Goal: Information Seeking & Learning: Learn about a topic

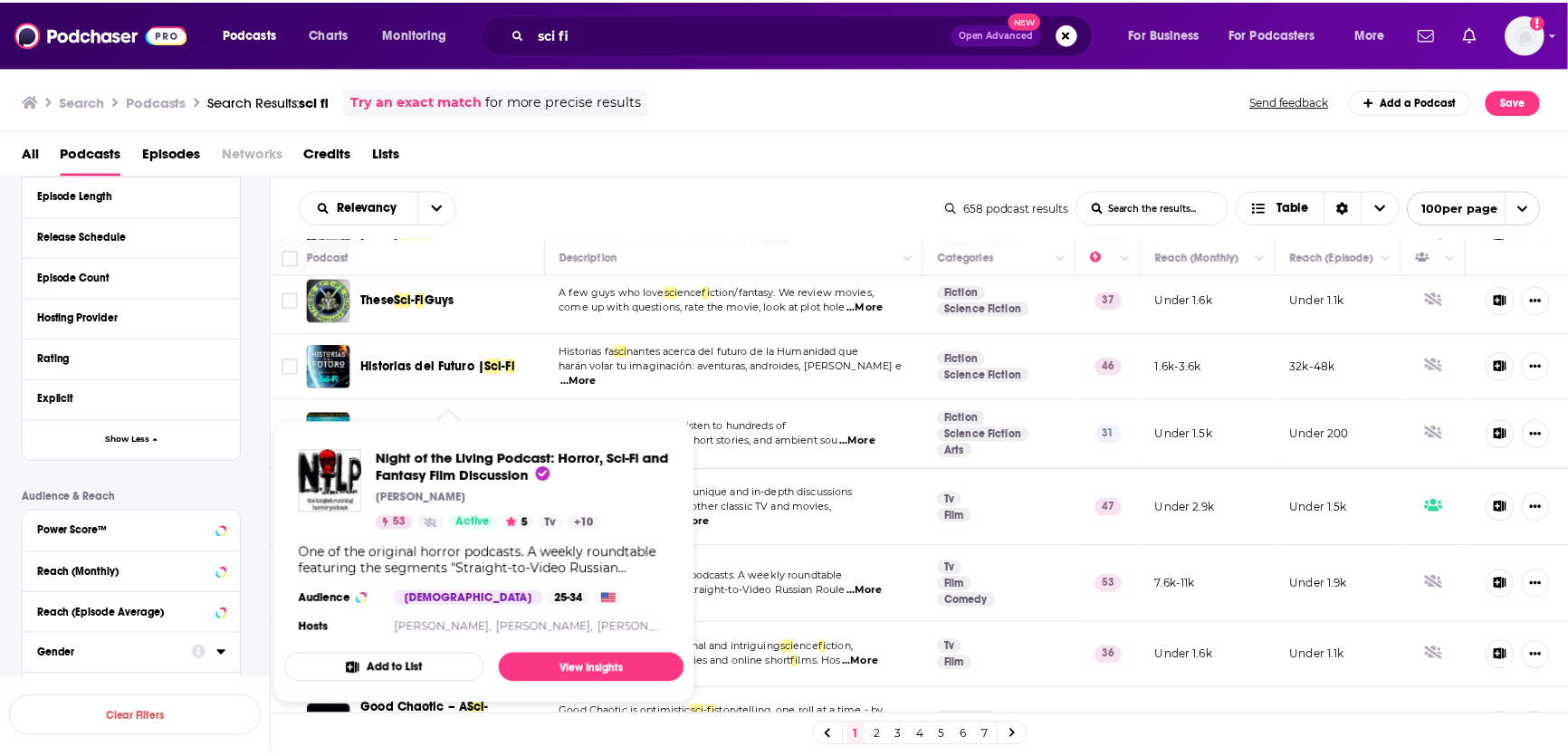
scroll to position [2242, 0]
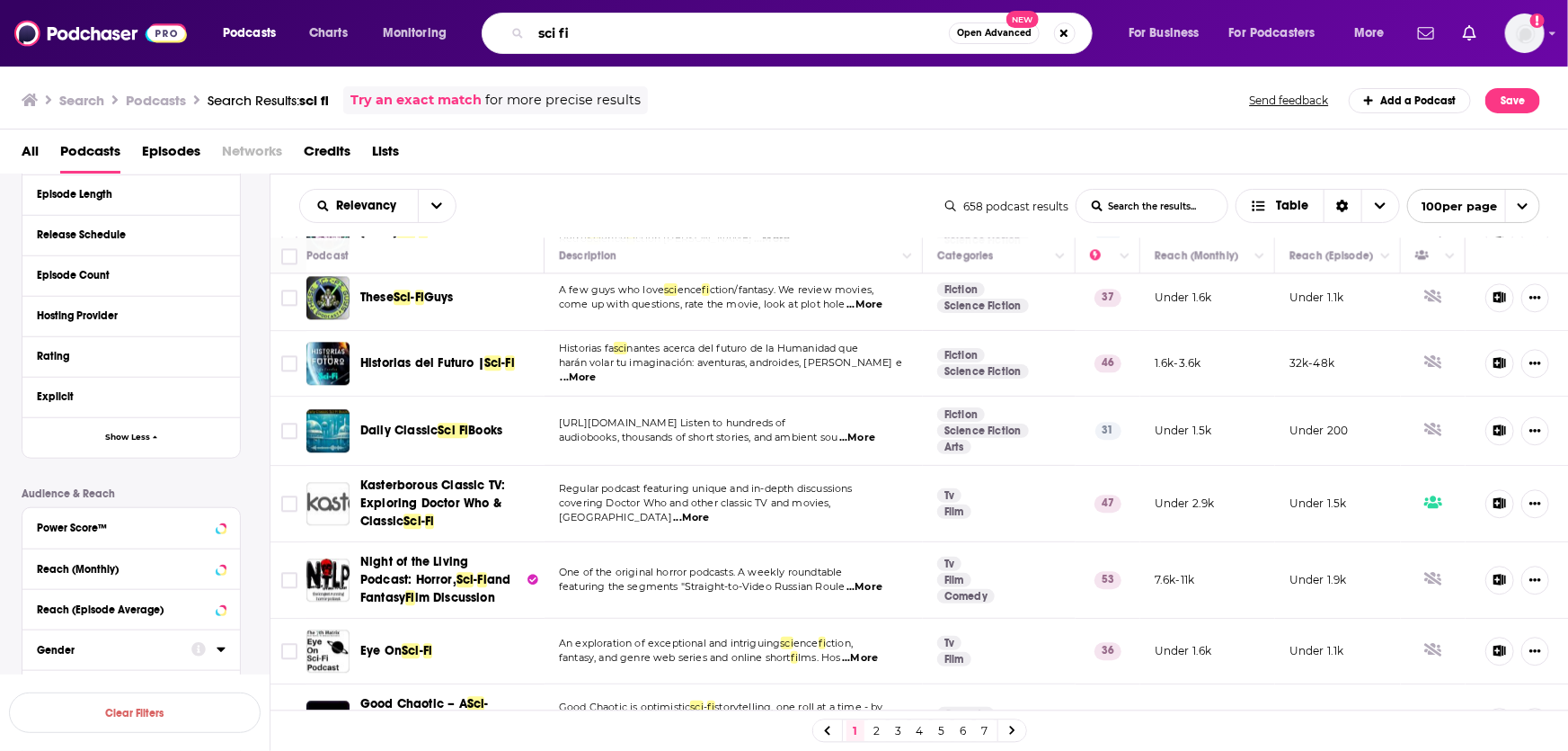
drag, startPoint x: 651, startPoint y: 32, endPoint x: 449, endPoint y: 26, distance: 202.1
click at [449, 26] on div "Podcasts Charts Monitoring sci fi Open Advanced New For Business For Podcasters…" at bounding box center [806, 33] width 1192 height 42
type input "goblins"
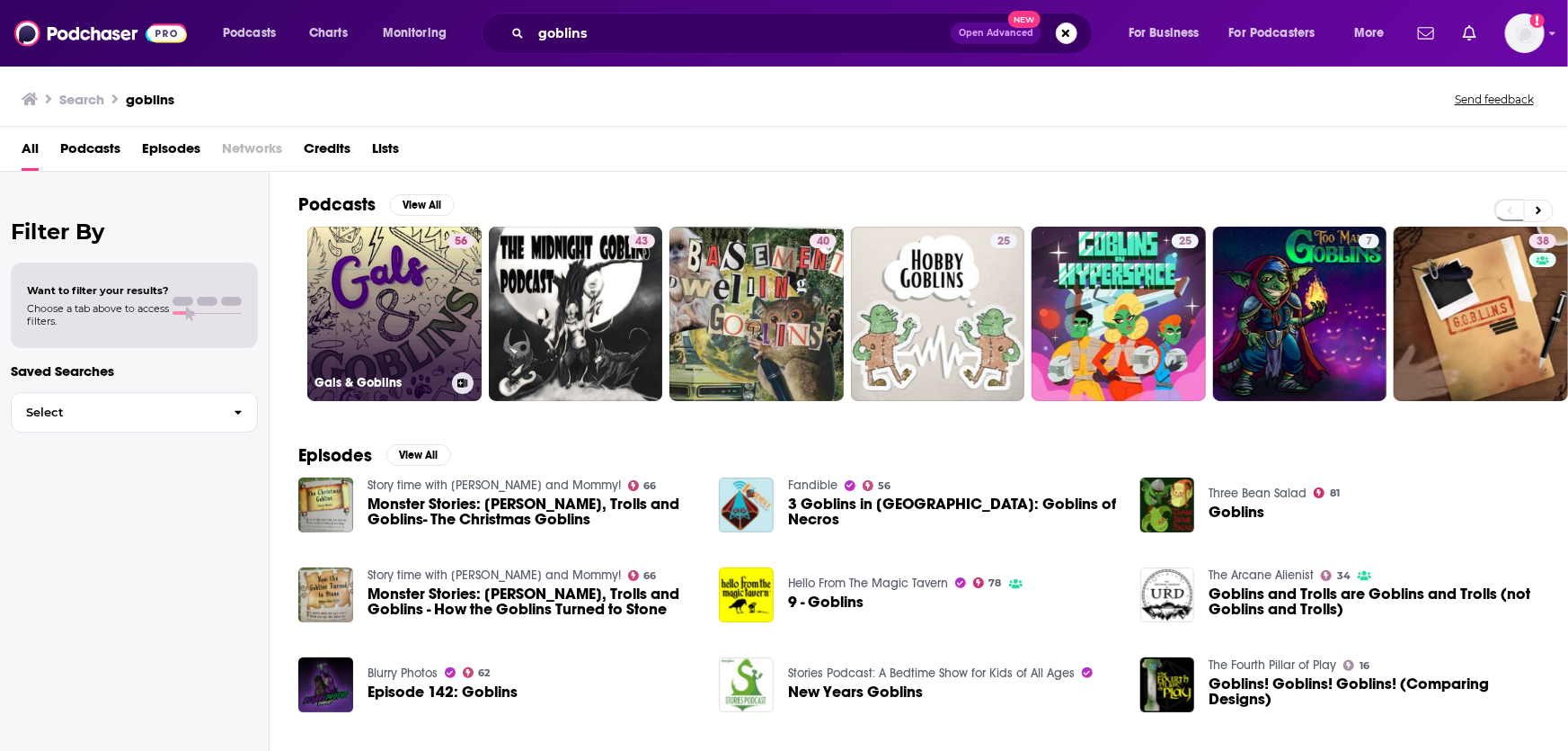
click at [356, 313] on link "56 Gals & Goblins" at bounding box center [395, 314] width 175 height 175
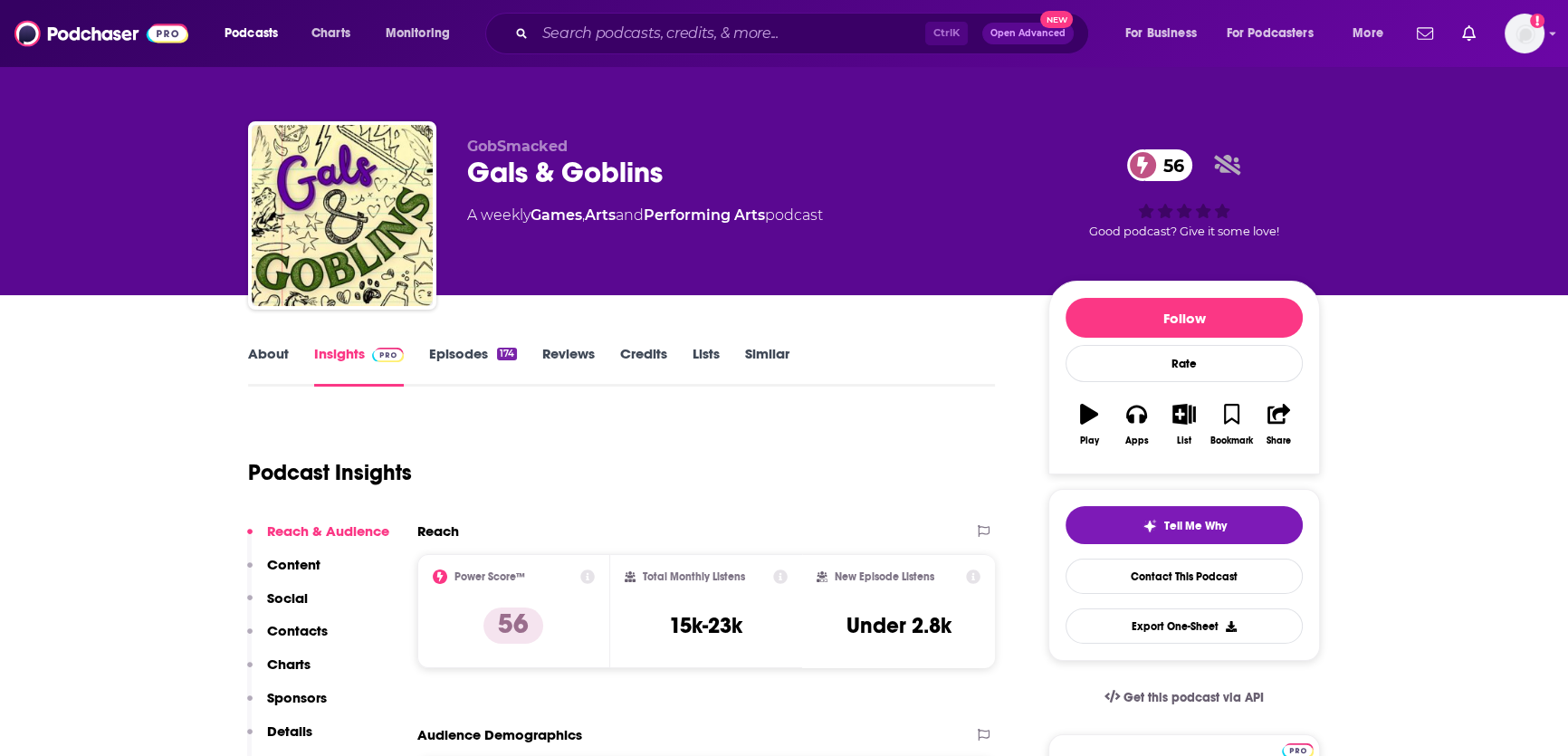
click at [272, 355] on link "About" at bounding box center [269, 365] width 41 height 42
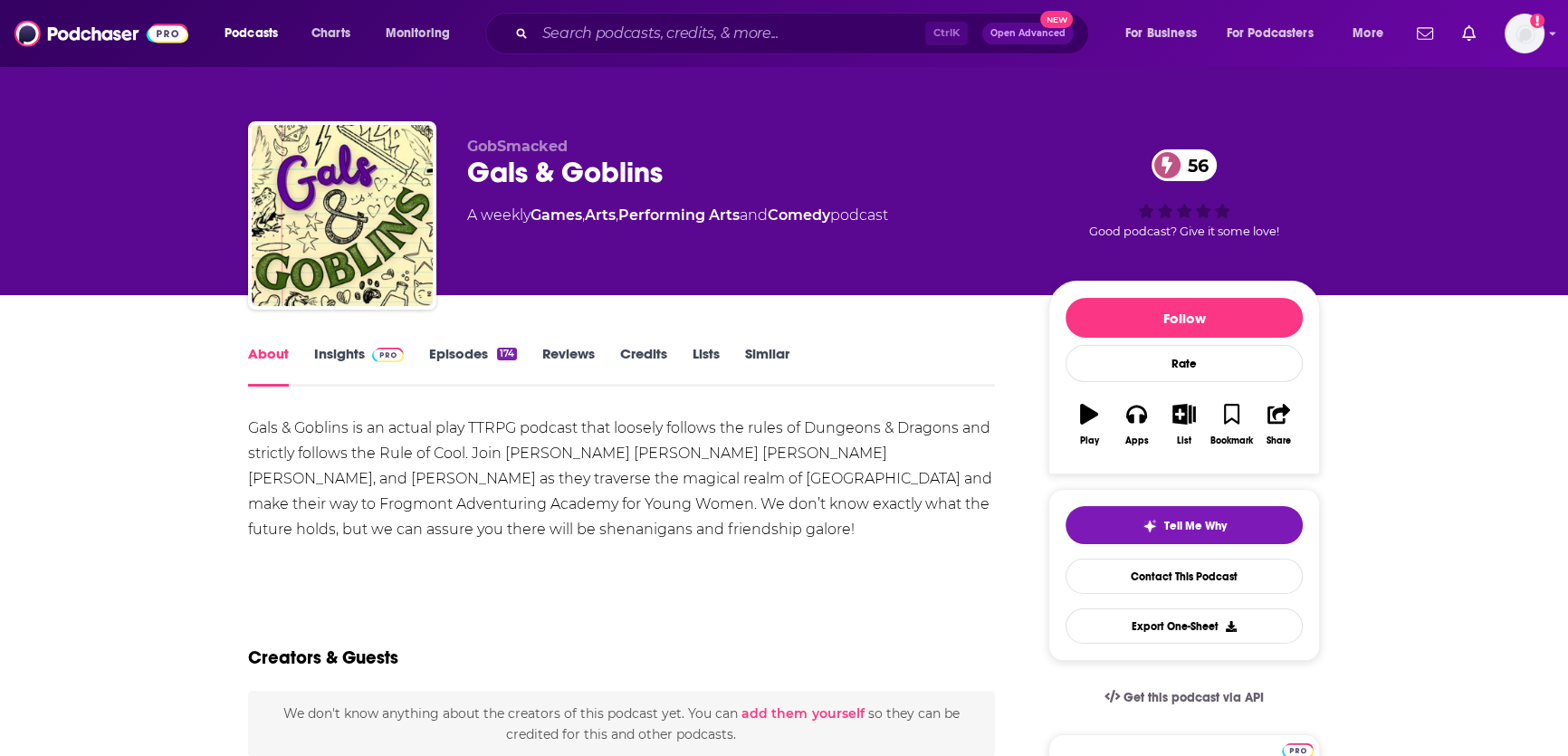
click at [359, 351] on link "Insights" at bounding box center [360, 365] width 90 height 42
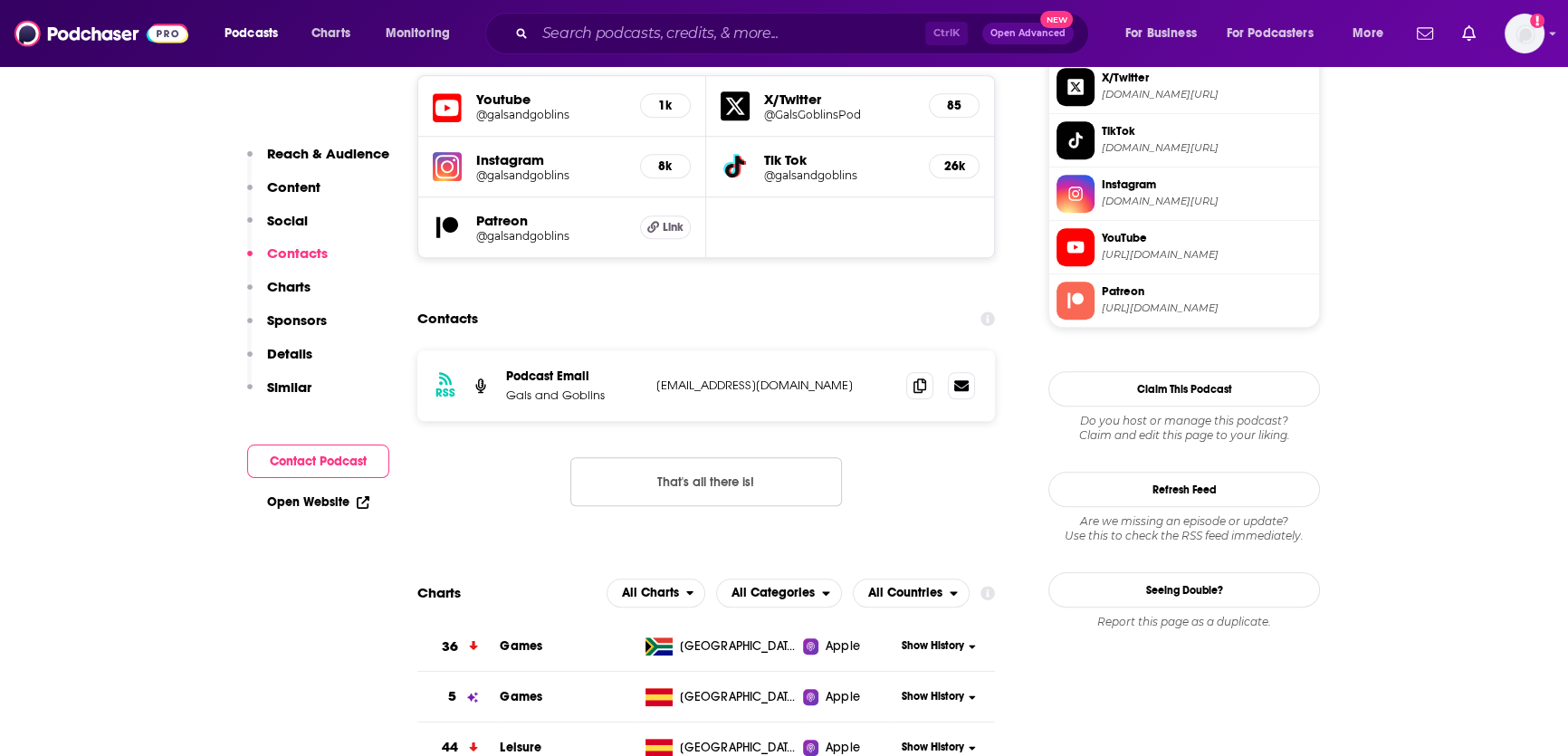
scroll to position [1602, 0]
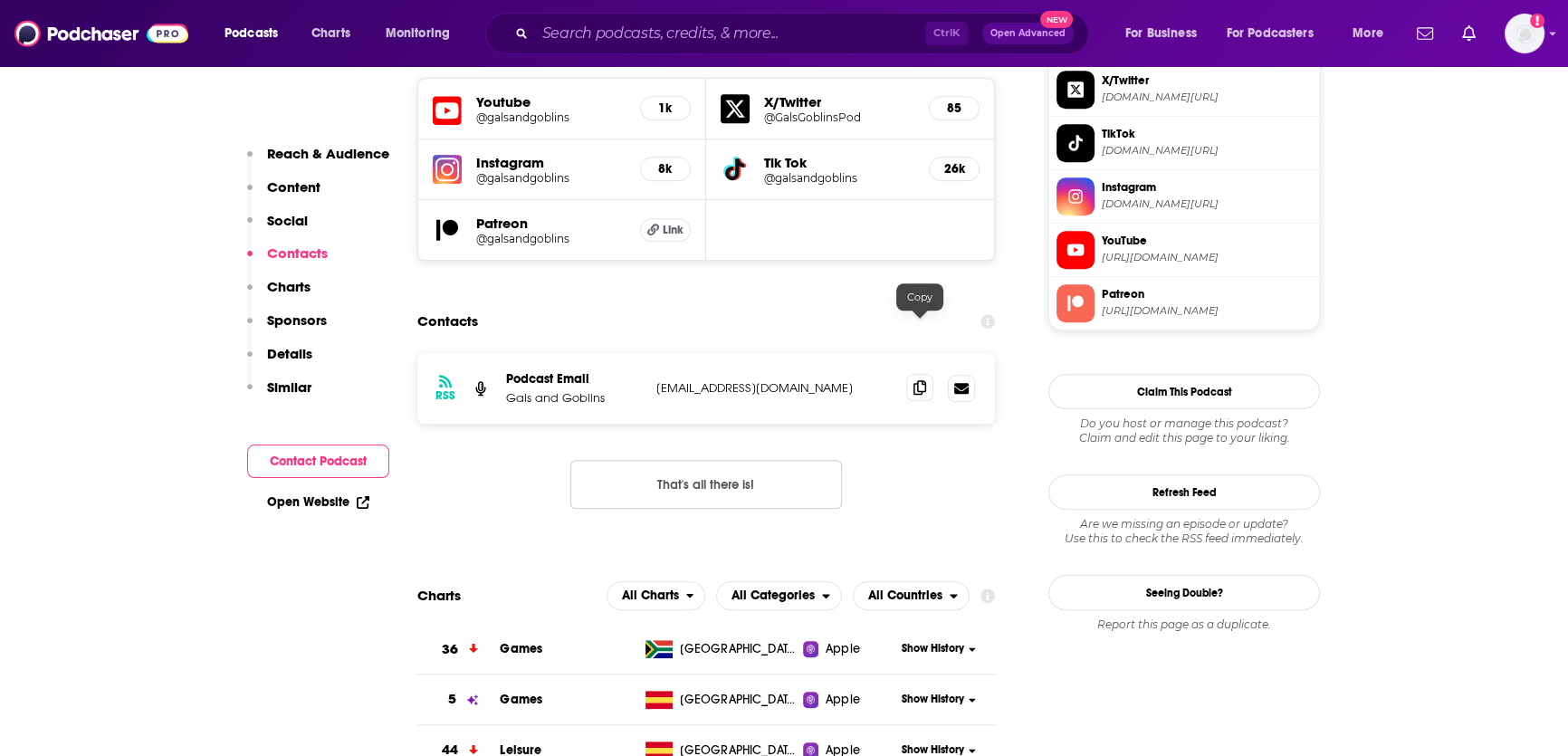
click at [911, 374] on span at bounding box center [920, 388] width 27 height 27
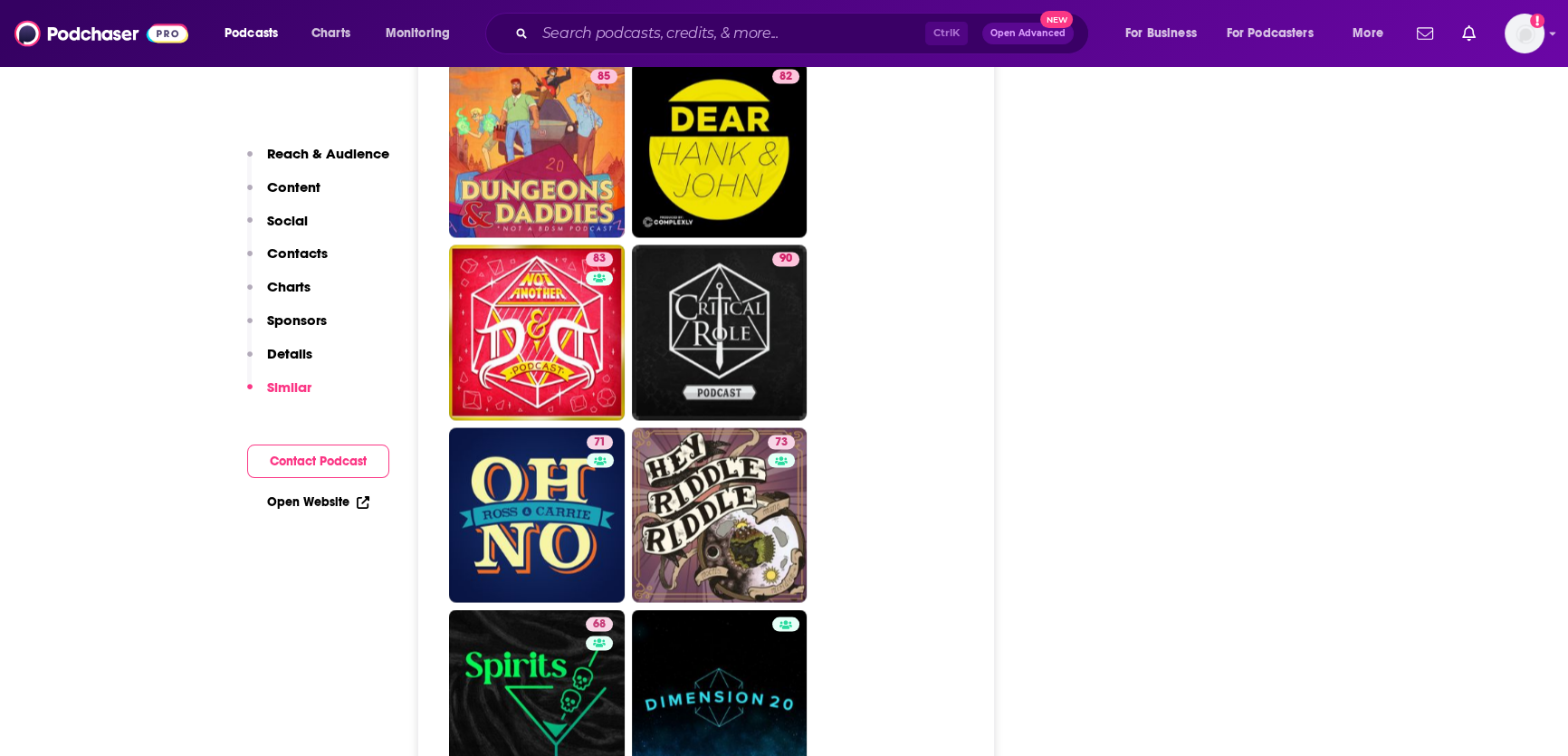
scroll to position [3995, 0]
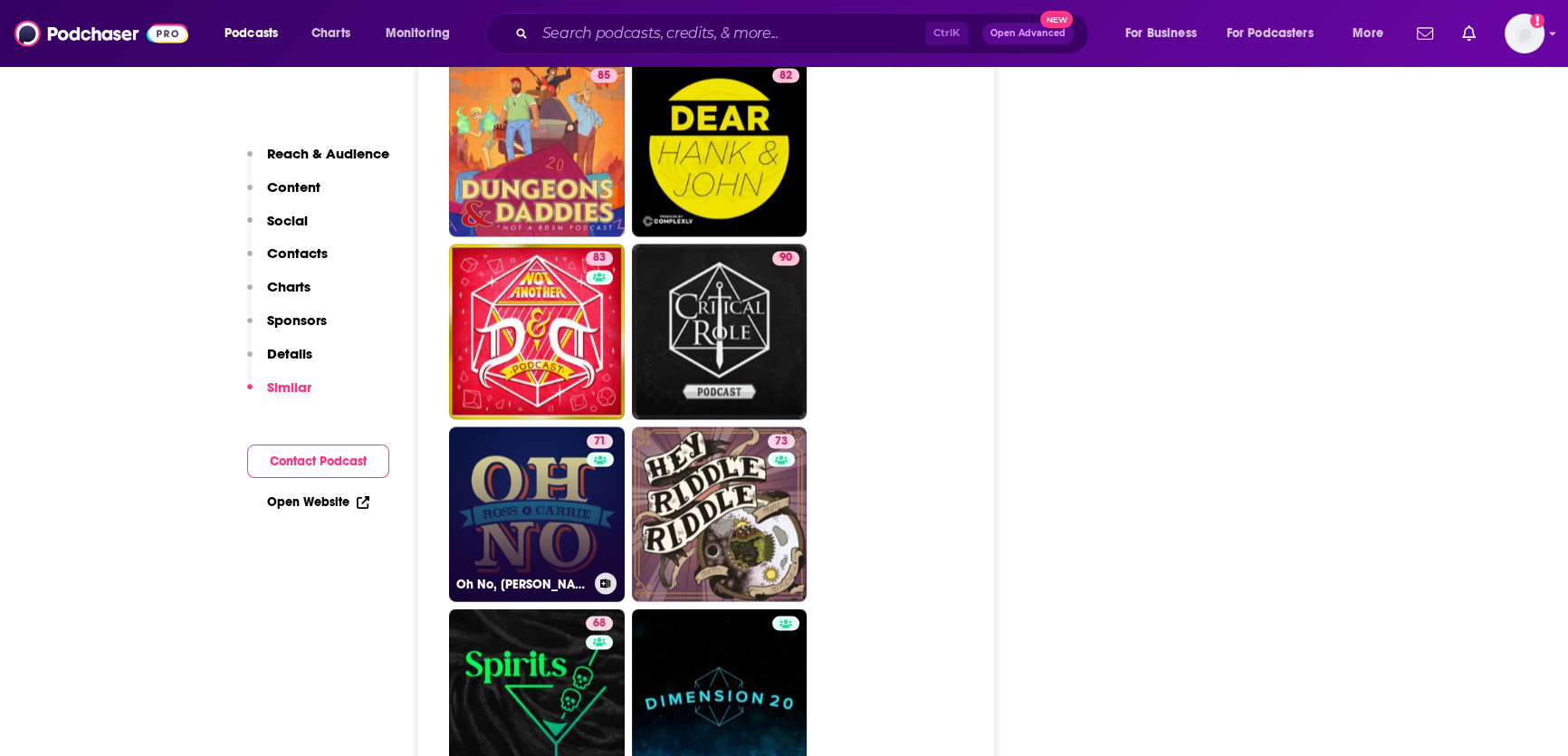
click at [584, 479] on link "71 Oh No, [PERSON_NAME] and [PERSON_NAME]" at bounding box center [537, 515] width 176 height 176
type input "[URL][DOMAIN_NAME][PERSON_NAME][PERSON_NAME]"
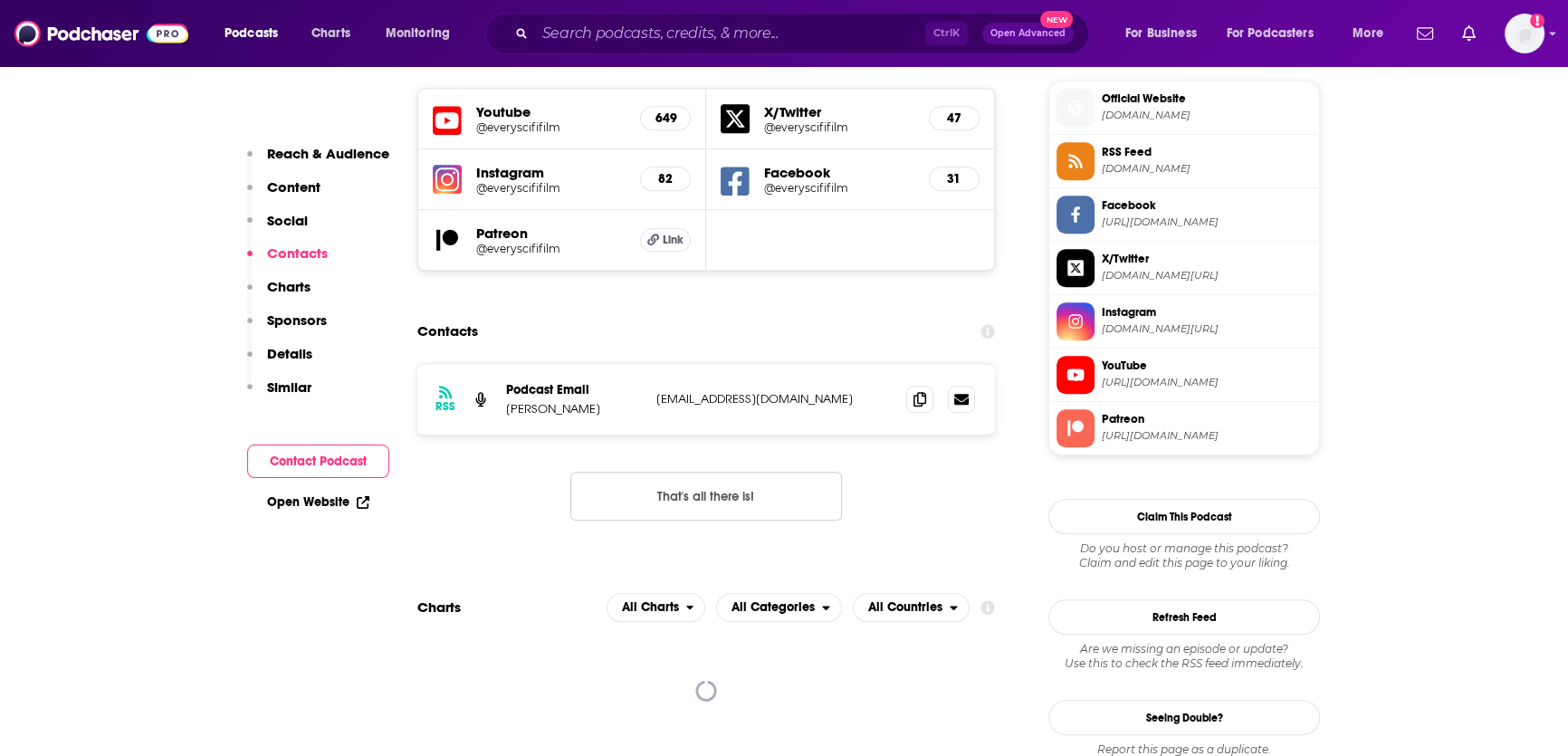
scroll to position [1622, 0]
click at [924, 391] on icon at bounding box center [919, 398] width 13 height 15
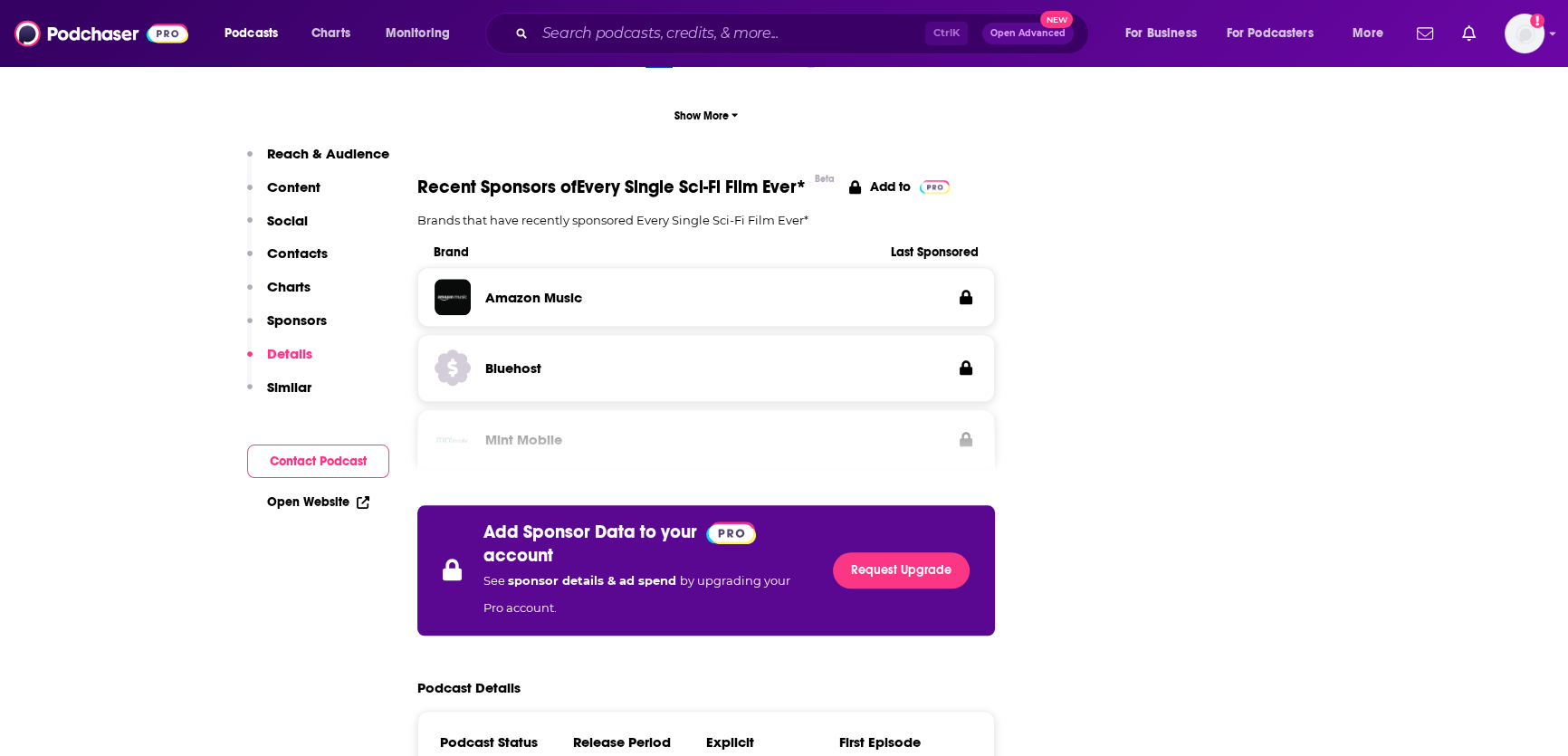
scroll to position [2807, 0]
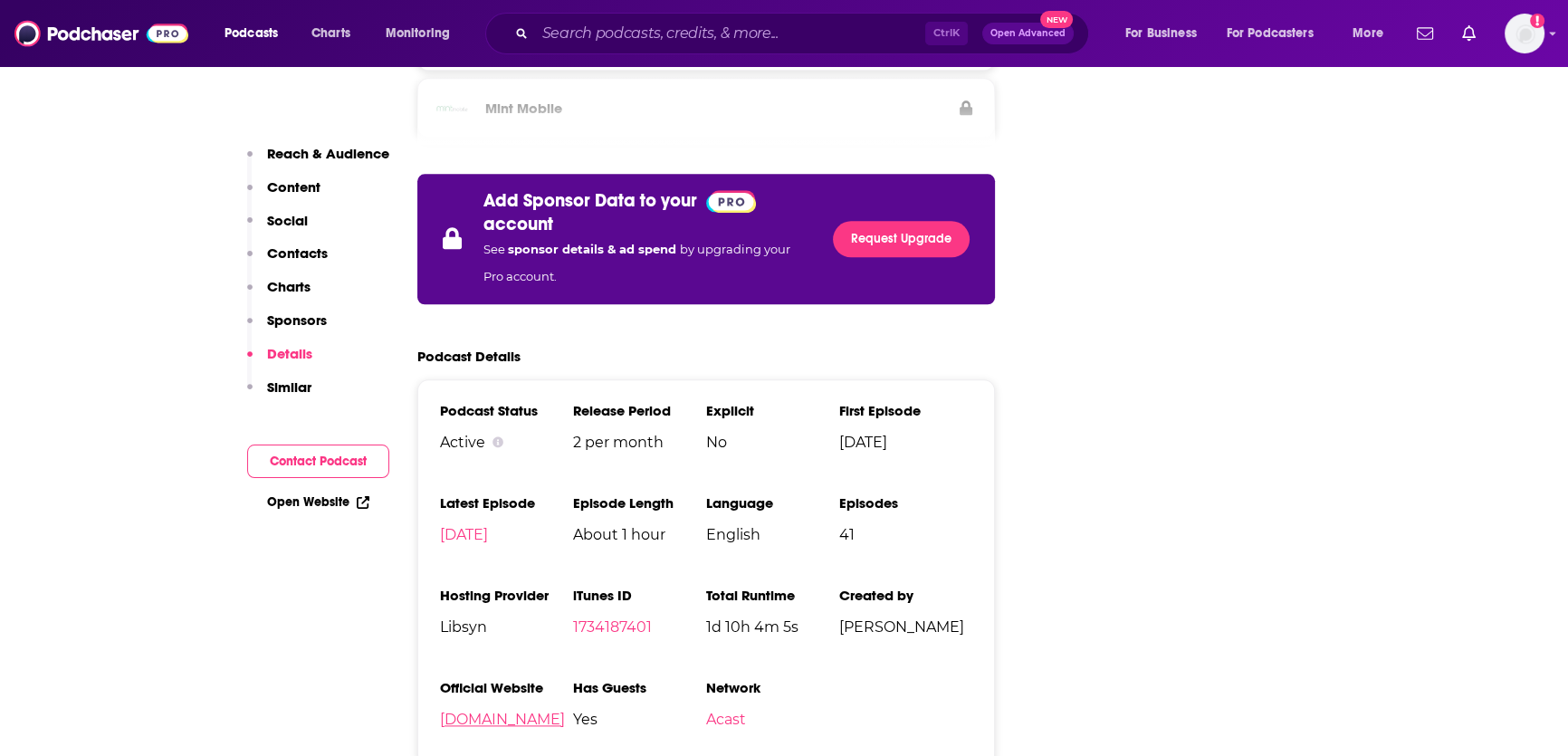
click at [498, 711] on link "[DOMAIN_NAME]" at bounding box center [502, 720] width 125 height 18
